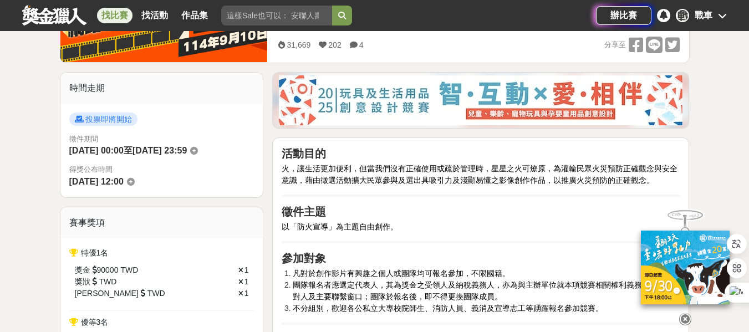
scroll to position [222, 0]
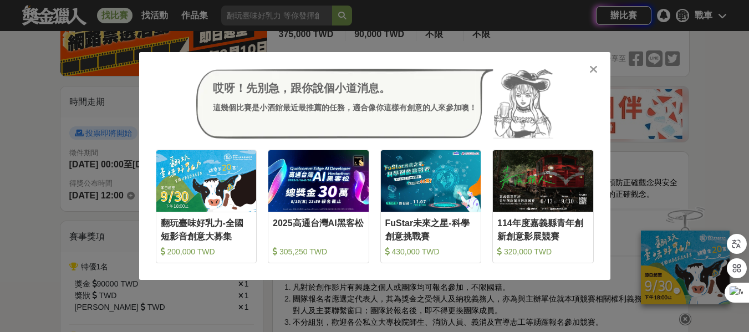
click at [595, 68] on icon at bounding box center [593, 69] width 8 height 11
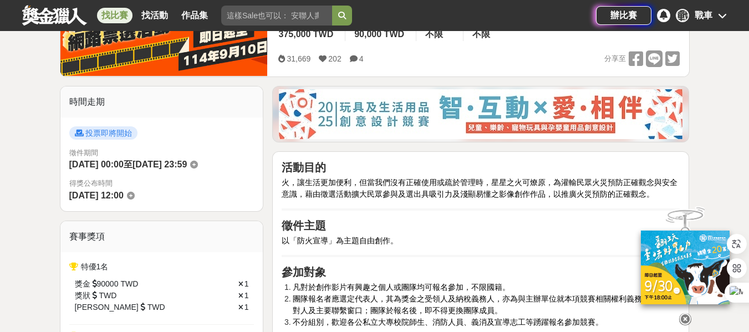
scroll to position [166, 0]
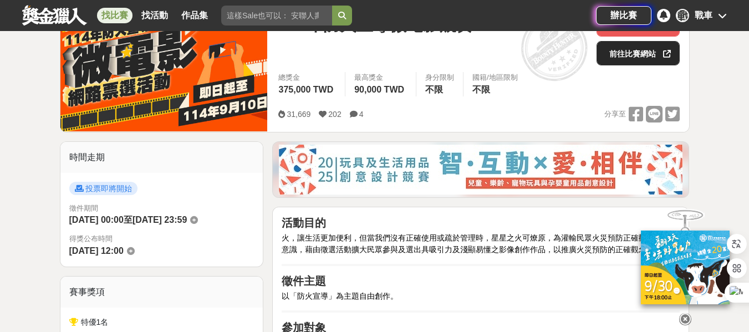
click at [634, 55] on link "前往比賽網站" at bounding box center [637, 53] width 83 height 24
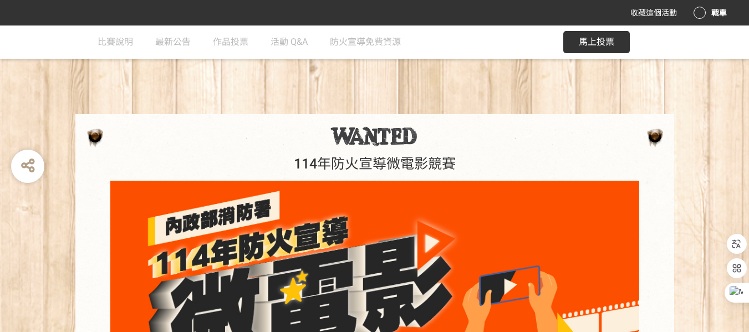
click at [585, 42] on span "馬上投票" at bounding box center [596, 42] width 35 height 11
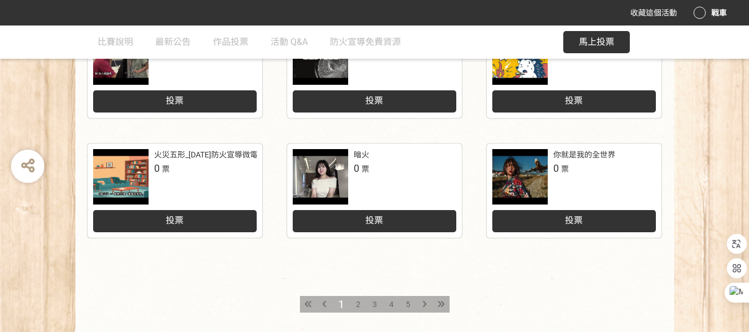
scroll to position [610, 0]
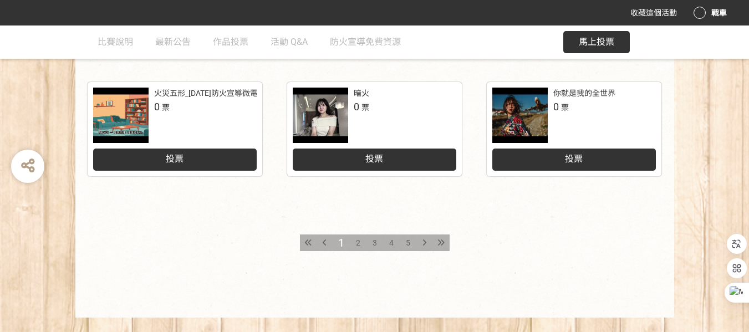
click at [443, 246] on icon at bounding box center [440, 243] width 7 height 8
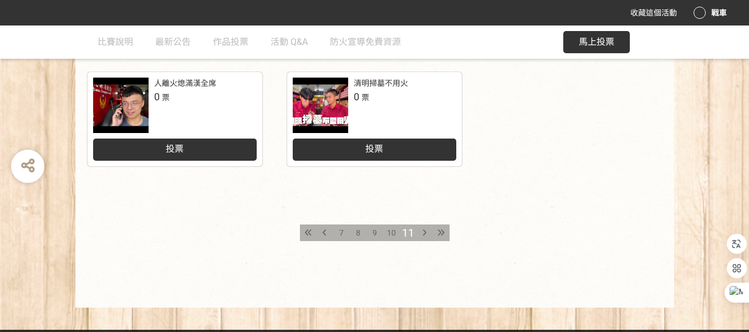
scroll to position [632, 0]
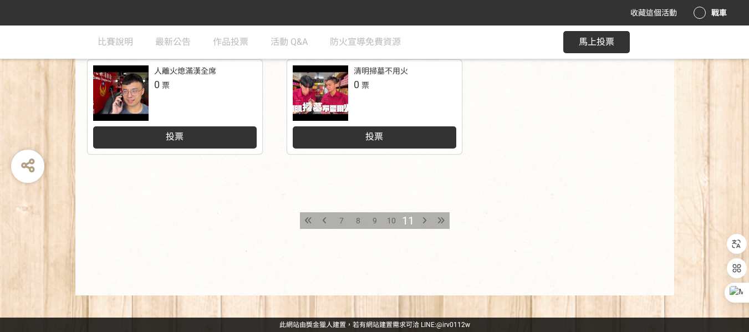
click at [326, 221] on icon at bounding box center [325, 221] width 4 height 8
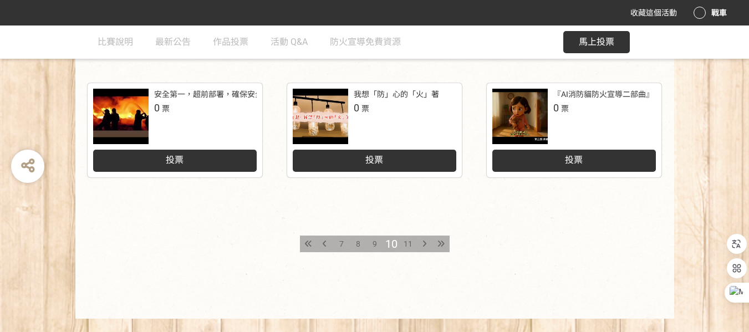
scroll to position [610, 0]
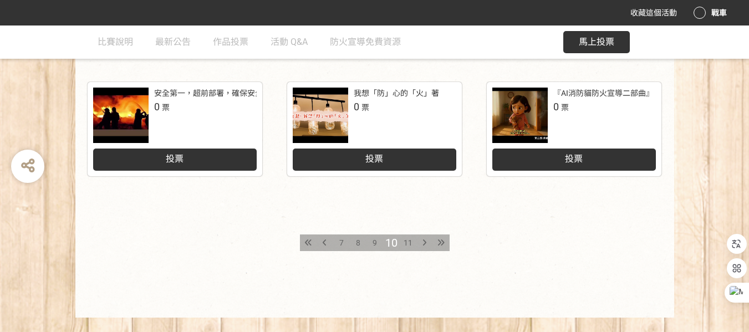
click at [376, 241] on span "9" at bounding box center [374, 242] width 4 height 9
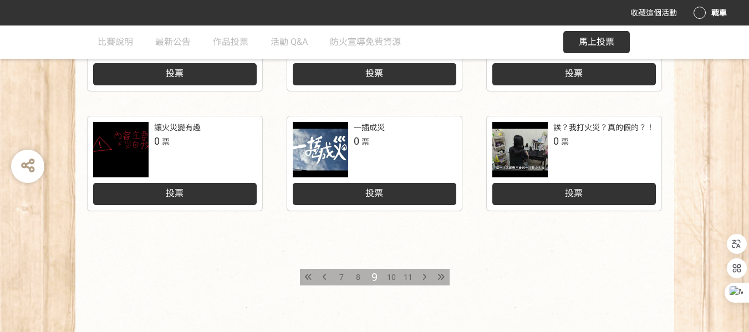
scroll to position [610, 0]
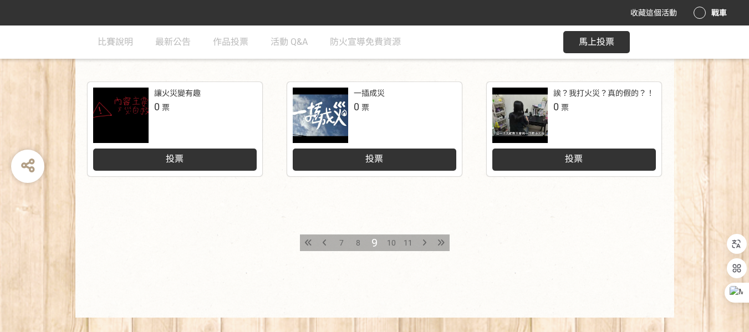
click at [354, 245] on div "8" at bounding box center [358, 242] width 17 height 17
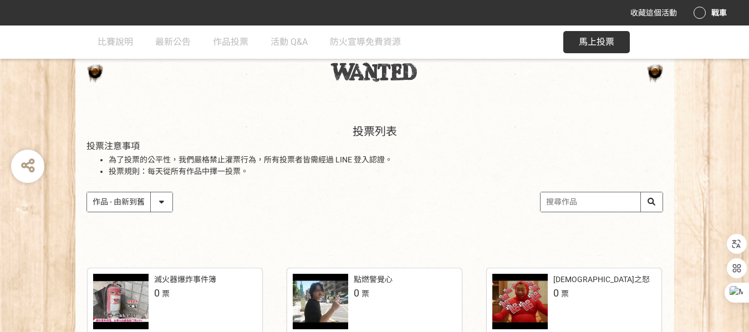
scroll to position [166, 0]
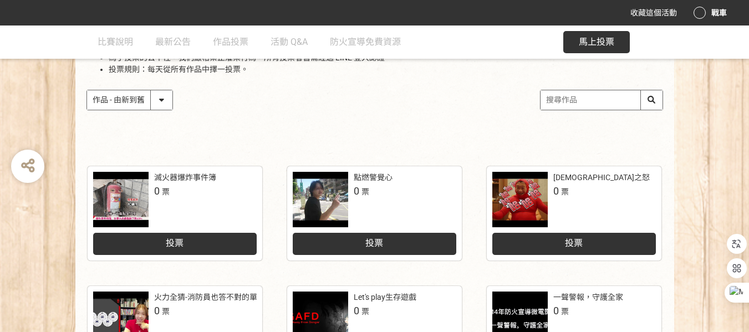
click at [571, 176] on div "[DEMOGRAPHIC_DATA]之怒" at bounding box center [601, 178] width 96 height 12
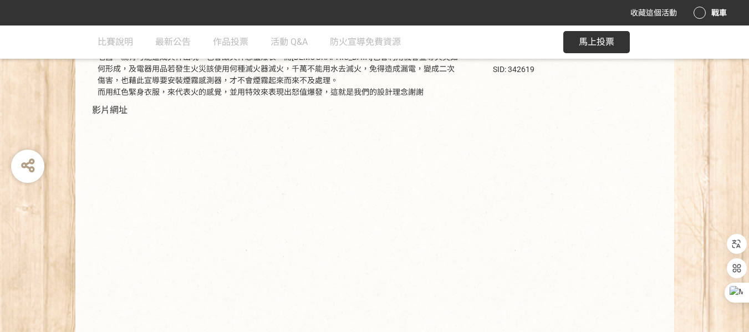
scroll to position [151, 0]
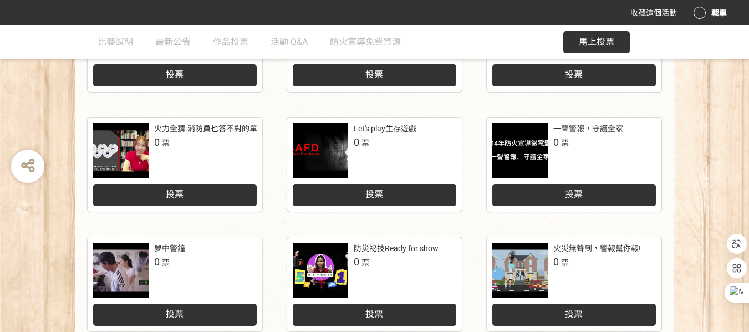
scroll to position [388, 0]
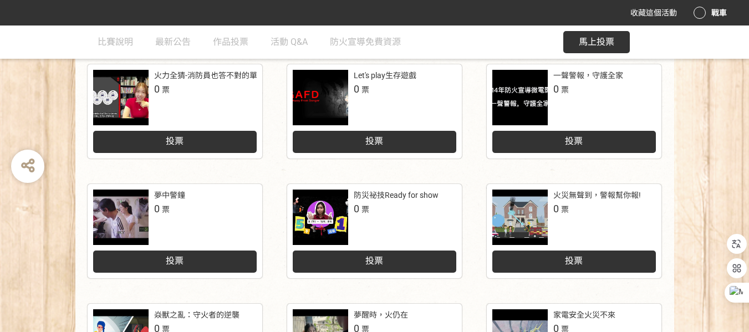
click at [170, 195] on div "夢中警鐘" at bounding box center [169, 196] width 31 height 12
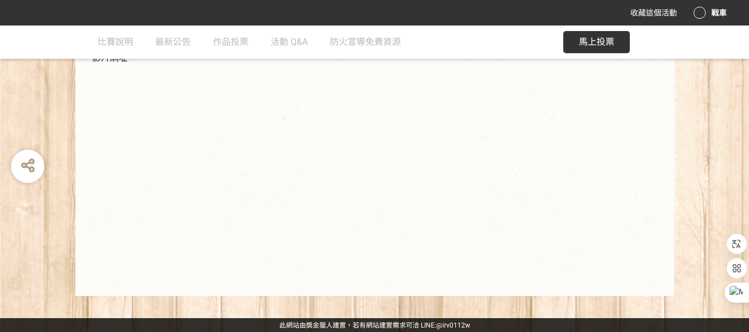
scroll to position [285, 0]
click at [43, 85] on div "作品名稱 夢中警鐘 參賽作品之設計理念 本片以一場夢作為開端，結合古裝打更人「天乾物燥，小心火燭」的警語，巧妙連結現代居家常見的火災風險。透過角色小白的夢境與…" at bounding box center [374, 88] width 749 height 414
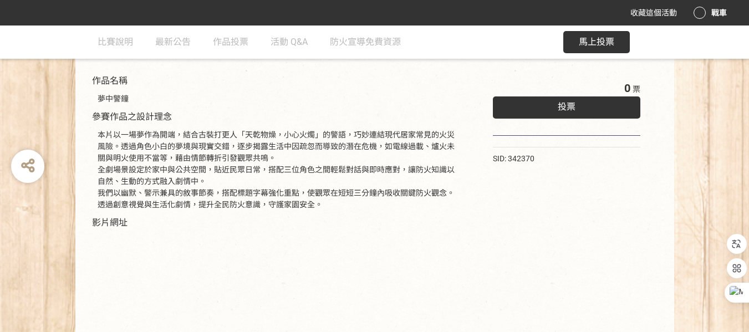
scroll to position [119, 0]
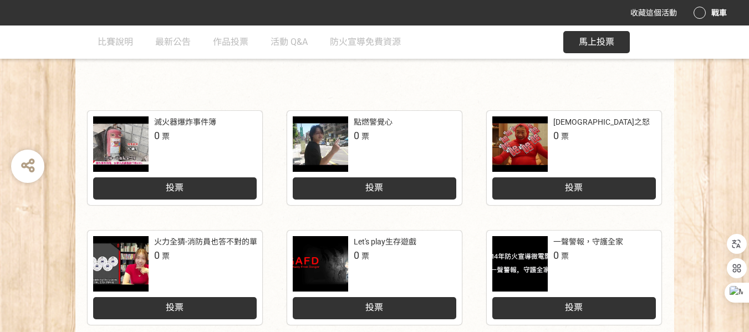
scroll to position [55, 0]
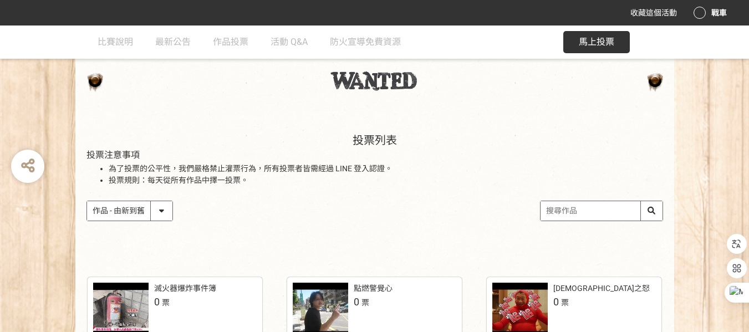
click at [44, 113] on div "投票列表 投票注意事項 為了投票的公平性，我們嚴格禁止灌票行為，所有投票者皆需經過 LINE 登入認證。 投票規則：每天從所有作品中擇一投票。 作品 - 由新…" at bounding box center [374, 188] width 749 height 154
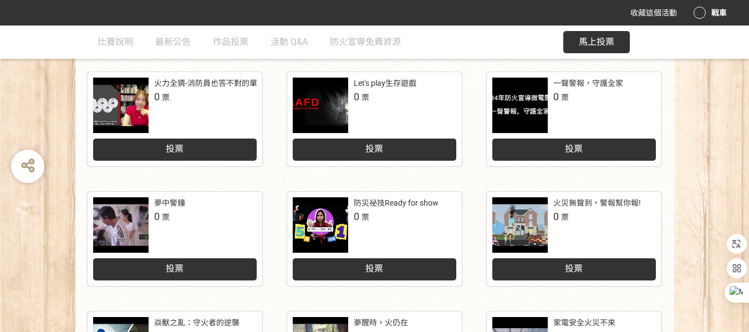
scroll to position [388, 0]
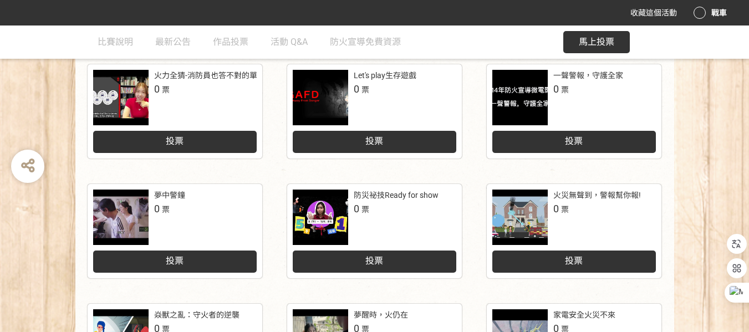
click at [170, 194] on div "夢中警鐘" at bounding box center [169, 196] width 31 height 12
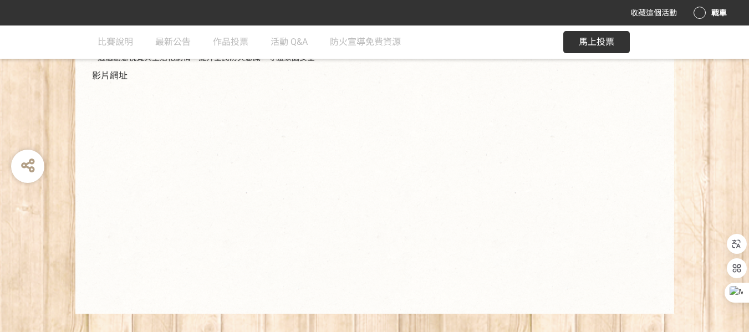
scroll to position [285, 0]
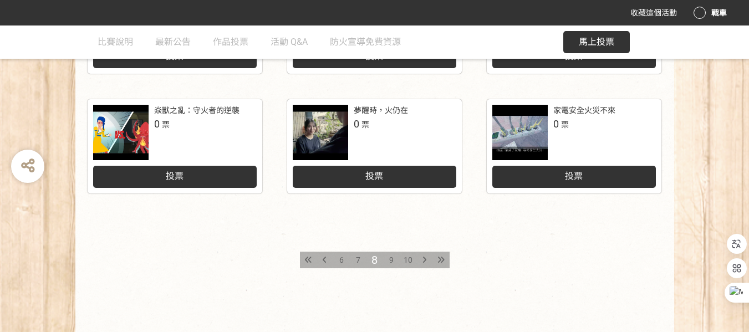
scroll to position [632, 0]
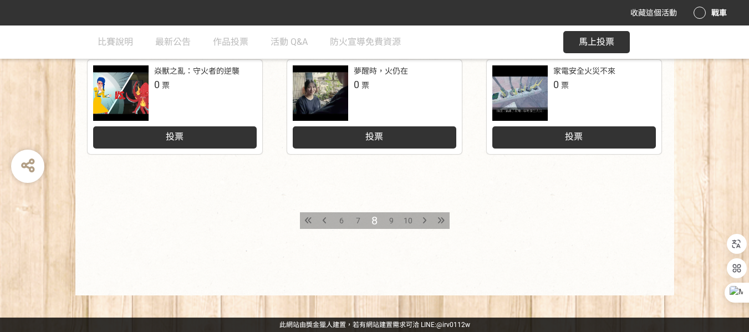
click at [358, 222] on span "7" at bounding box center [358, 220] width 4 height 9
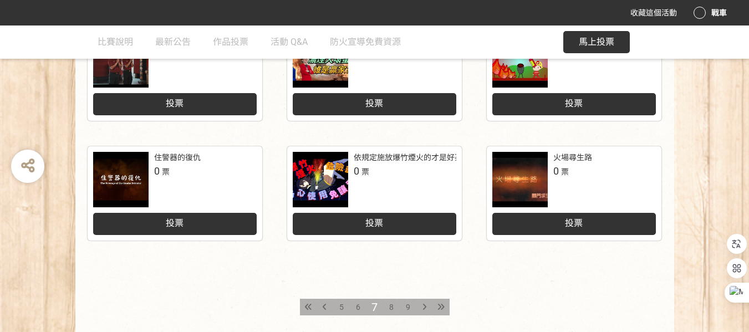
scroll to position [554, 0]
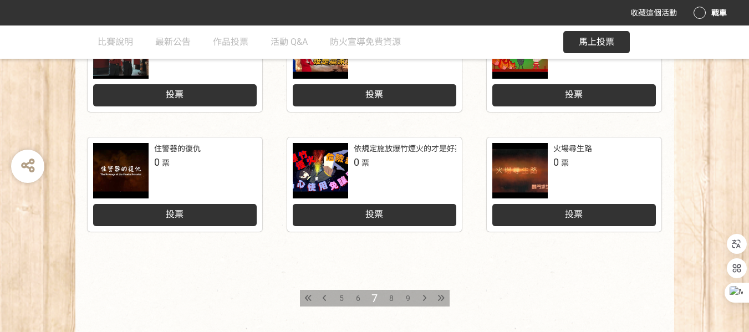
click at [187, 146] on div "住警器的復仇" at bounding box center [177, 149] width 47 height 12
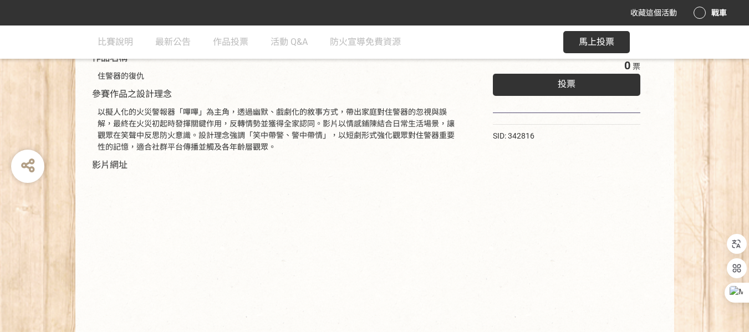
scroll to position [222, 0]
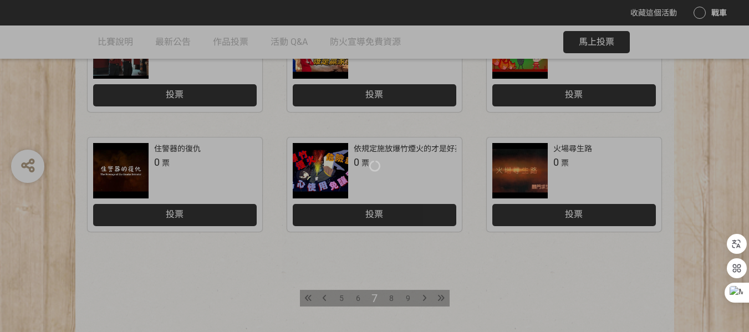
scroll to position [222, 0]
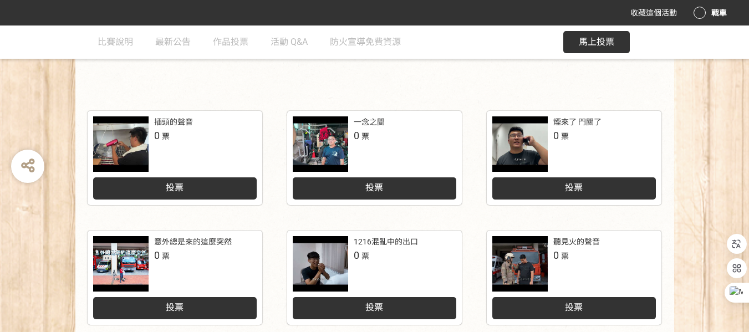
click at [576, 127] on div "煙來了 門關了" at bounding box center [577, 122] width 48 height 12
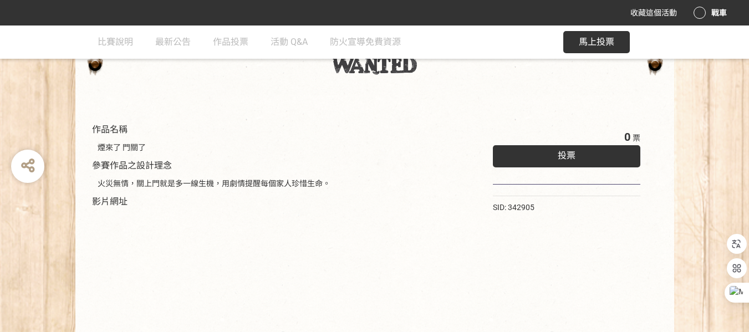
scroll to position [166, 0]
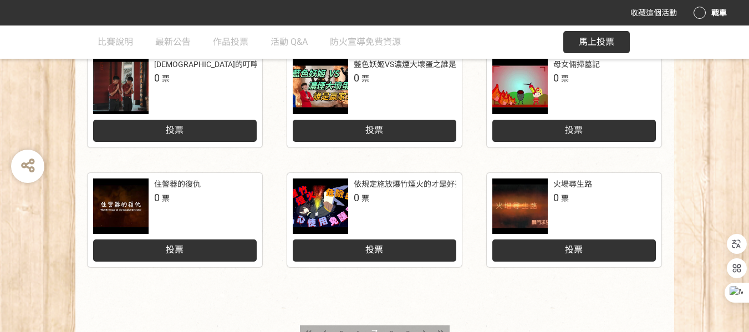
scroll to position [632, 0]
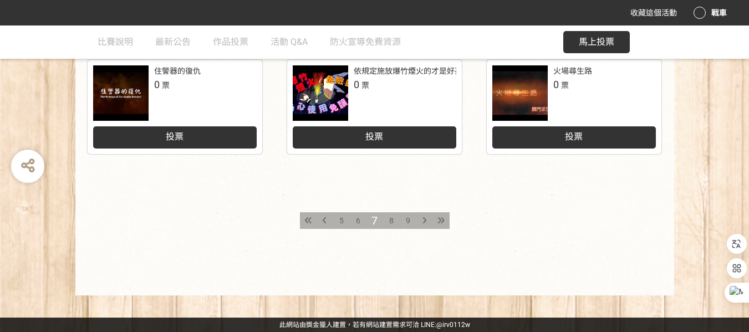
click at [360, 221] on span "6" at bounding box center [358, 220] width 4 height 9
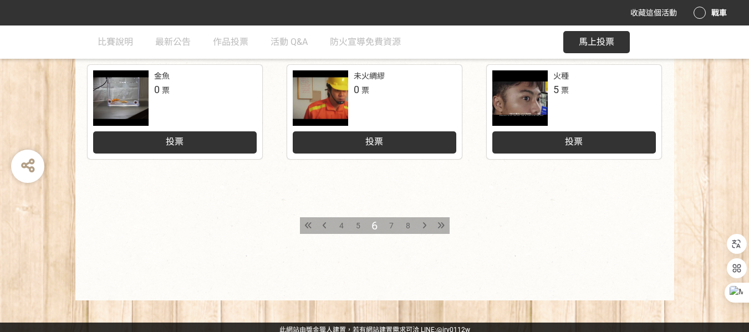
scroll to position [632, 0]
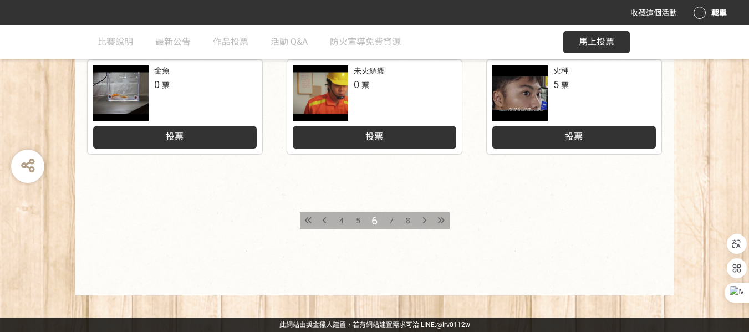
click at [392, 222] on span "7" at bounding box center [391, 220] width 4 height 9
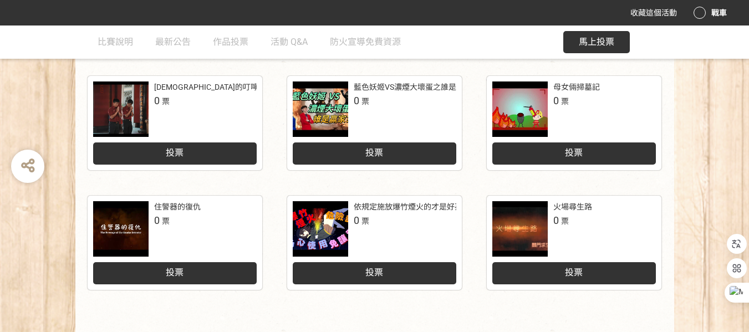
scroll to position [554, 0]
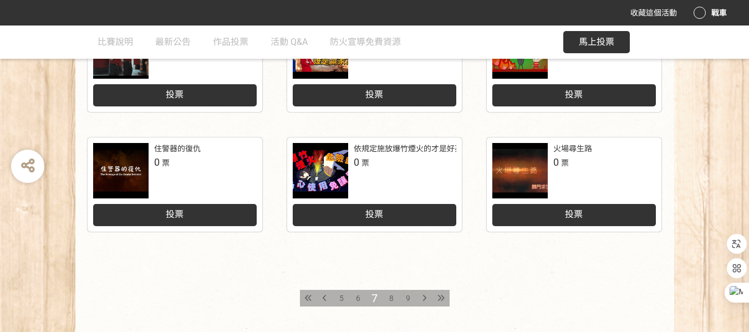
click at [185, 147] on div "住警器的復仇" at bounding box center [177, 149] width 47 height 12
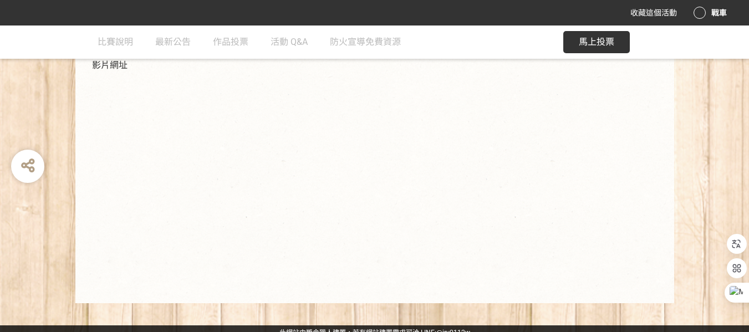
scroll to position [251, 0]
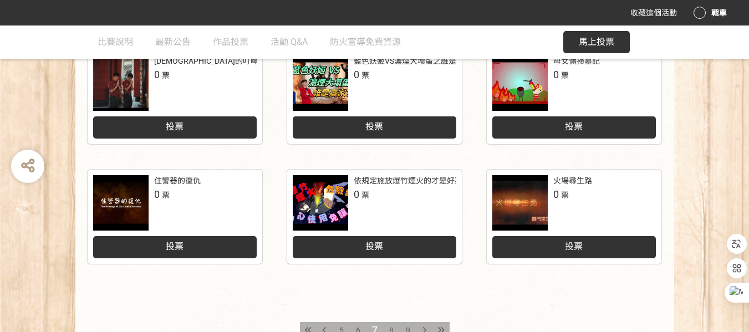
scroll to position [554, 0]
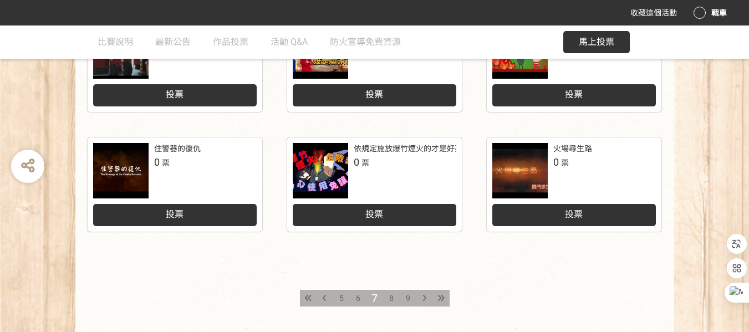
click at [392, 147] on div "依規定施放爆竹煙火的才是好孩子!" at bounding box center [413, 149] width 119 height 12
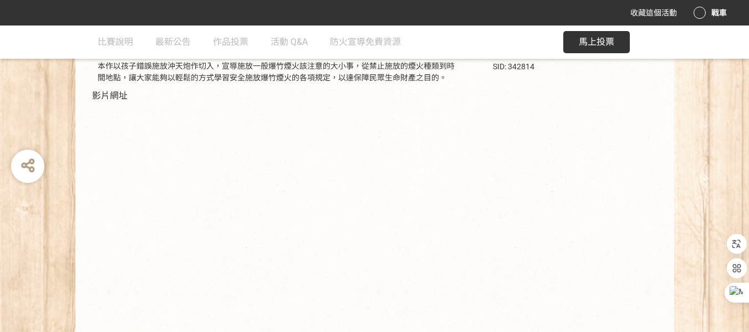
scroll to position [222, 0]
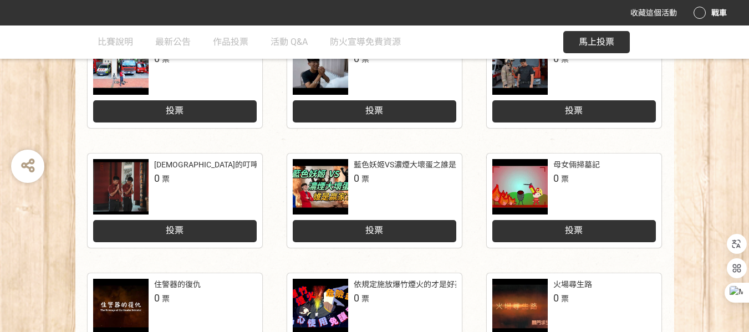
scroll to position [388, 0]
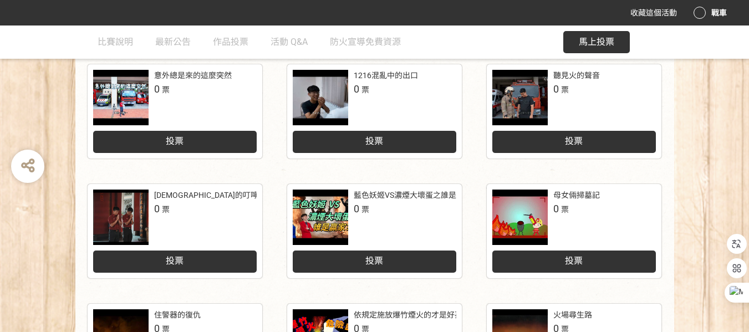
click at [412, 193] on div "藍色妖姬VS濃煙大壞蛋之誰是贏家？" at bounding box center [417, 196] width 126 height 12
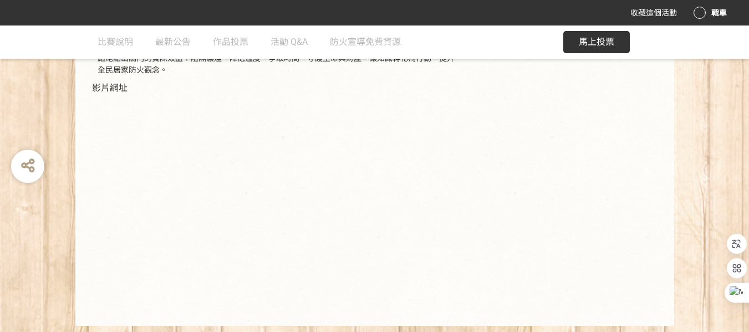
scroll to position [294, 0]
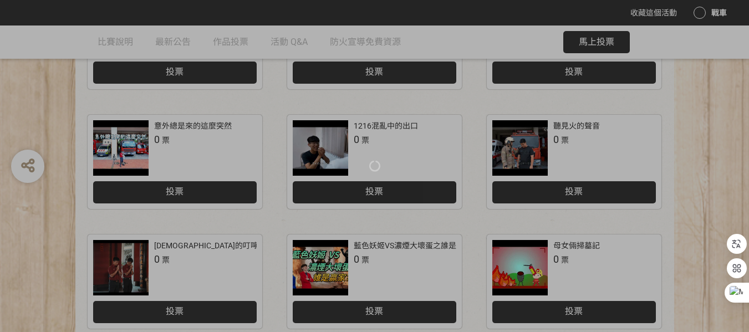
scroll to position [333, 0]
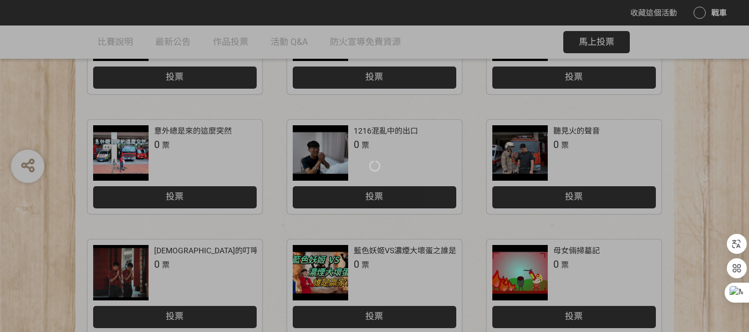
click at [569, 130] on div at bounding box center [374, 166] width 749 height 332
click at [571, 127] on div at bounding box center [374, 166] width 749 height 332
click at [533, 150] on div at bounding box center [374, 166] width 749 height 332
click at [566, 133] on div at bounding box center [374, 166] width 749 height 332
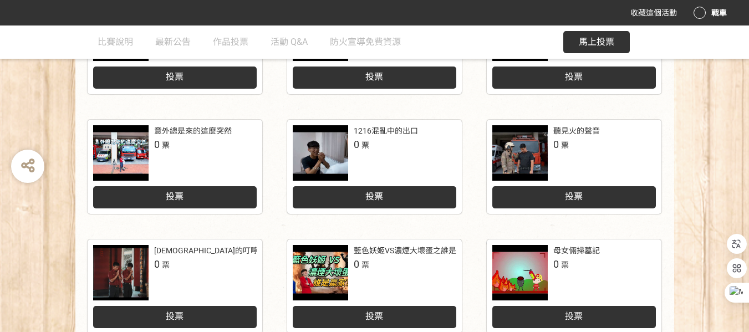
click at [540, 133] on div at bounding box center [519, 152] width 55 height 55
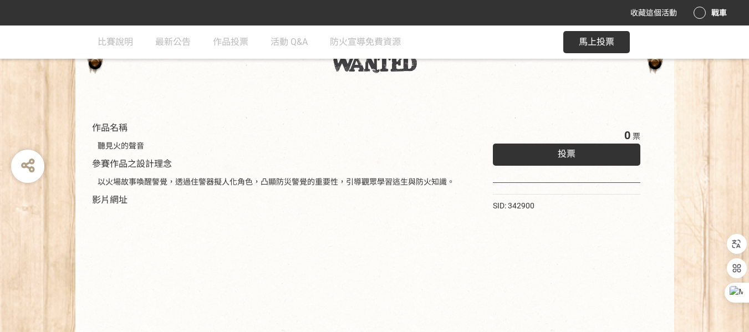
scroll to position [216, 0]
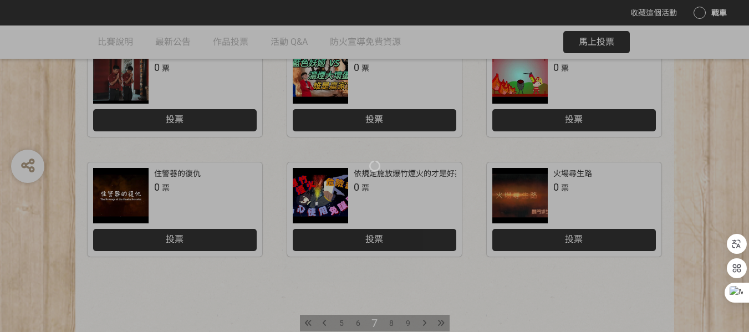
scroll to position [632, 0]
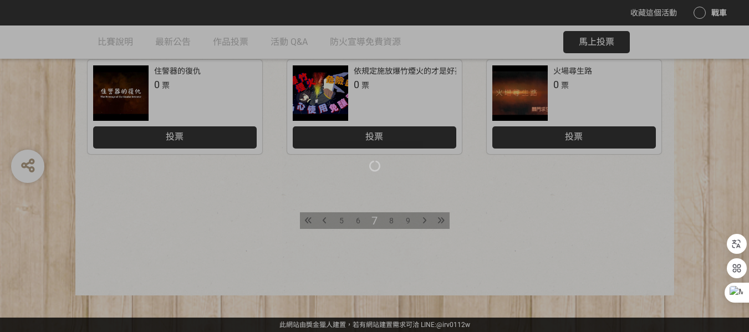
click at [353, 221] on div at bounding box center [374, 166] width 749 height 332
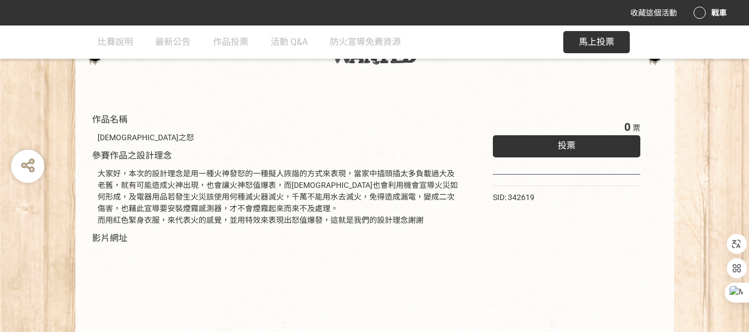
scroll to position [222, 0]
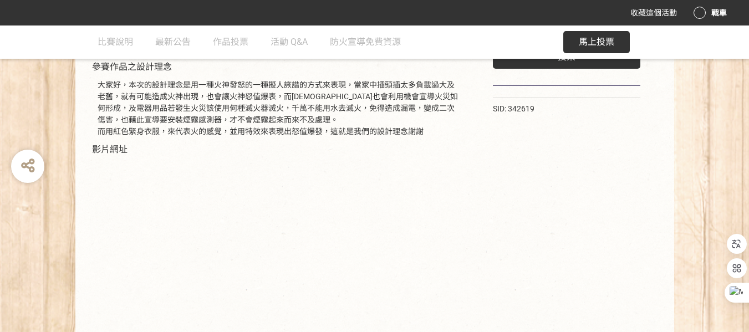
scroll to position [262, 0]
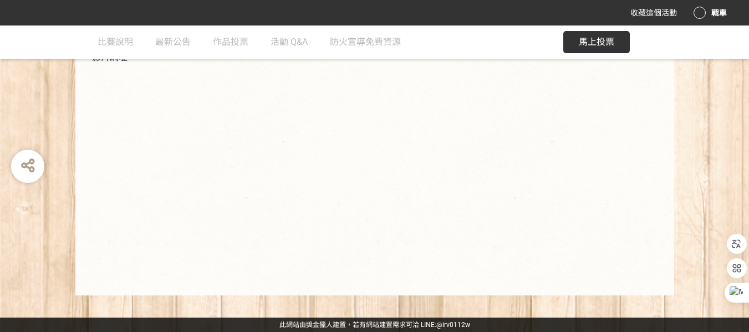
click at [56, 216] on div "作品名稱 火神之怒 參賽作品之設計理念 大家好，本次的設計理念是用一種火神發怒的一種擬人詼諧的方式來表現，當家中插頭插太多負載過大及老舊，就有可能造成火神出現…" at bounding box center [374, 100] width 749 height 391
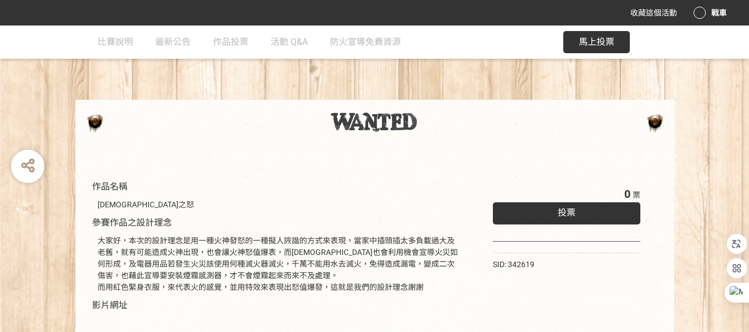
scroll to position [0, 0]
